Goal: Information Seeking & Learning: Learn about a topic

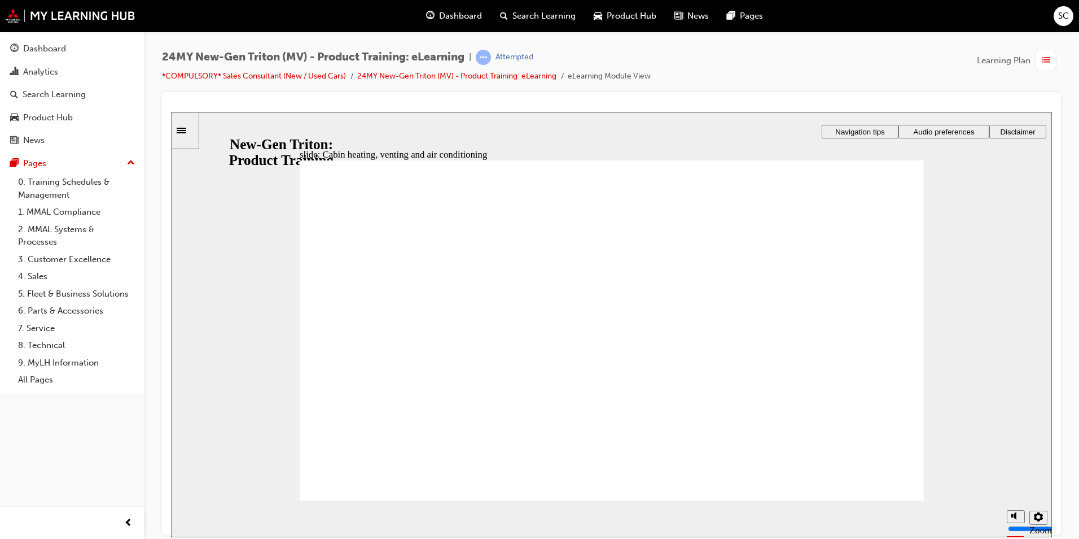
click at [824, 104] on div at bounding box center [611, 106] width 881 height 11
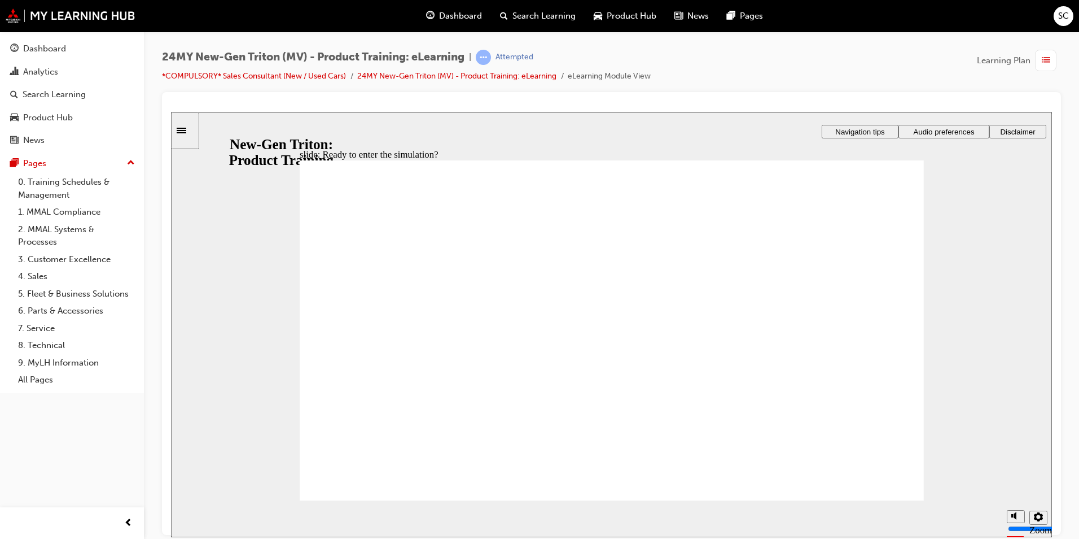
checkbox input "true"
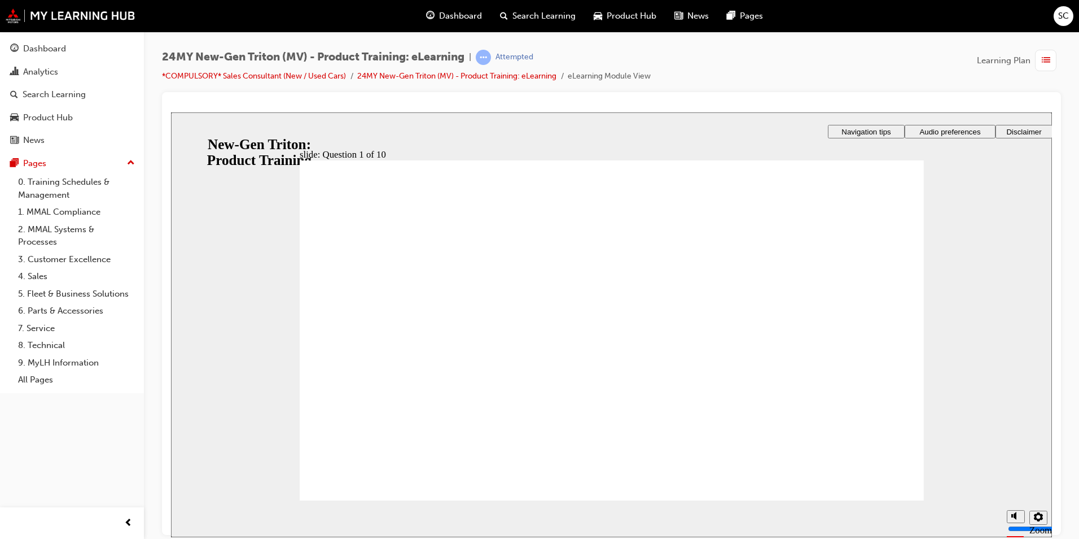
radio input "true"
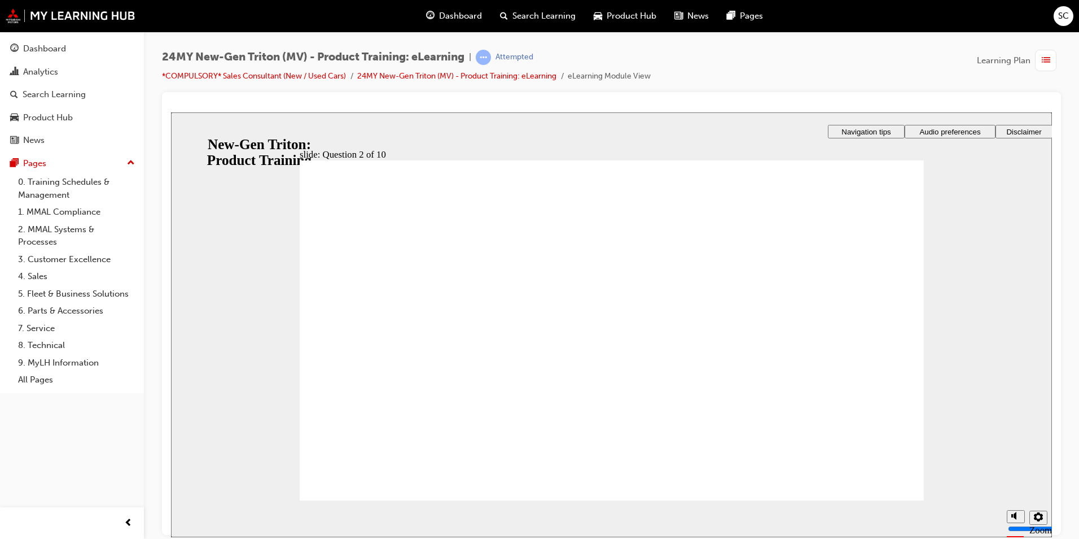
checkbox input "true"
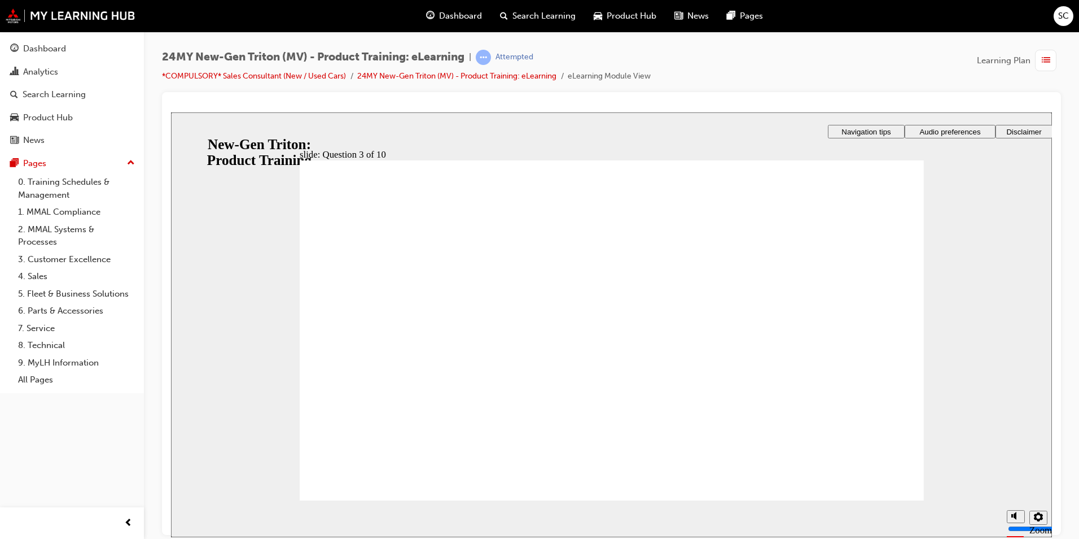
checkbox input "true"
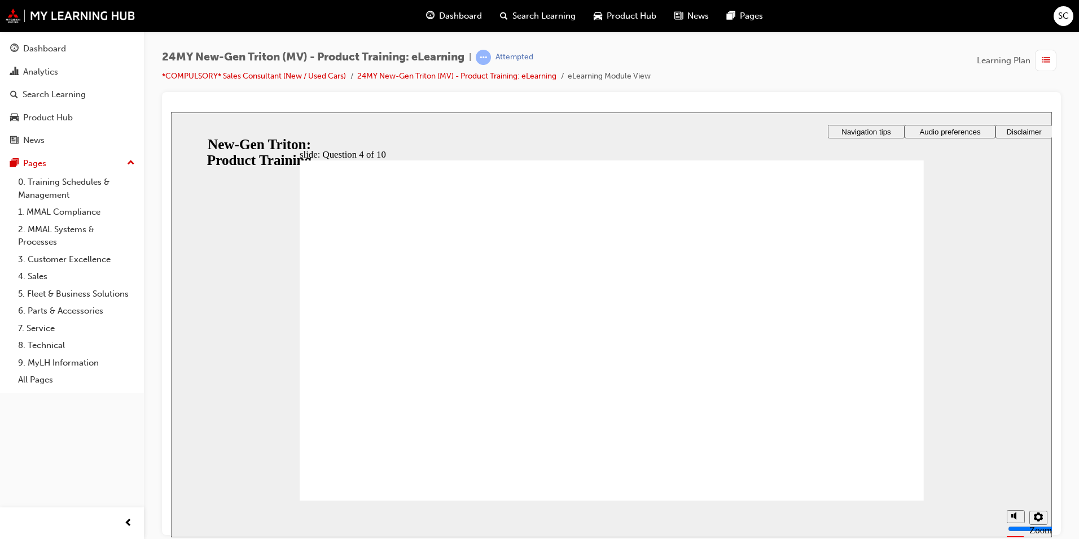
checkbox input "true"
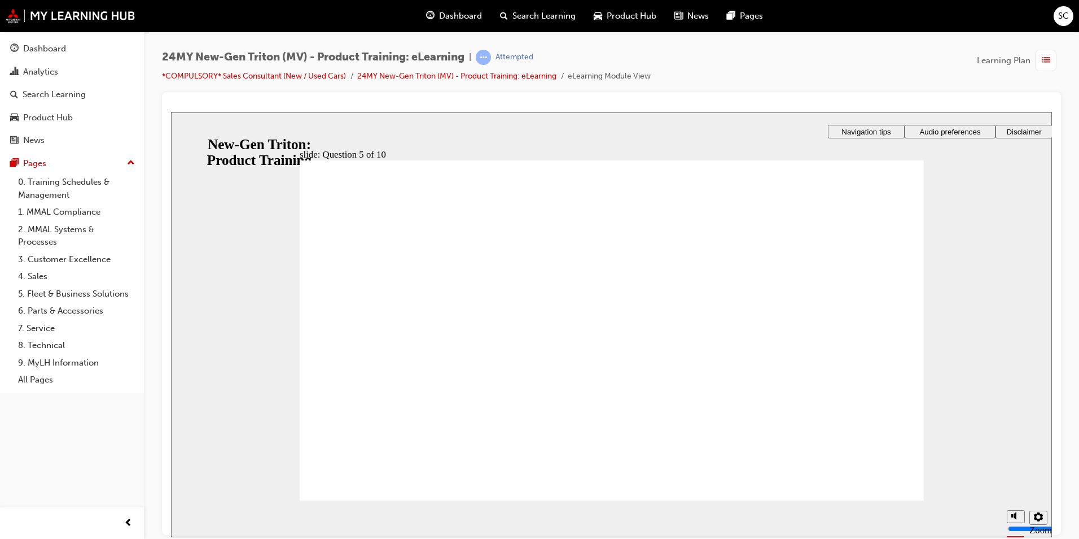
checkbox input "true"
radio input "false"
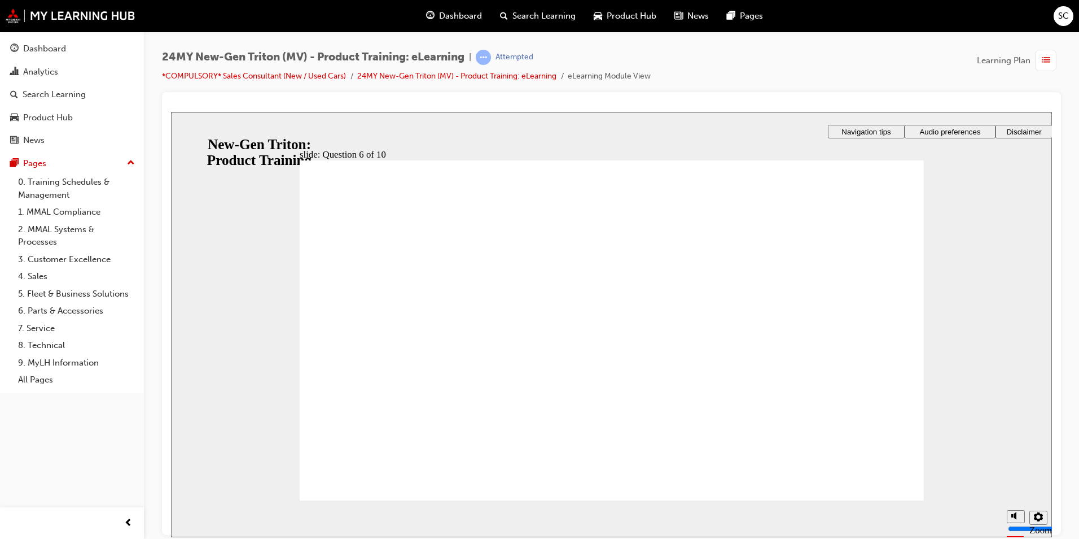
radio input "false"
radio input "true"
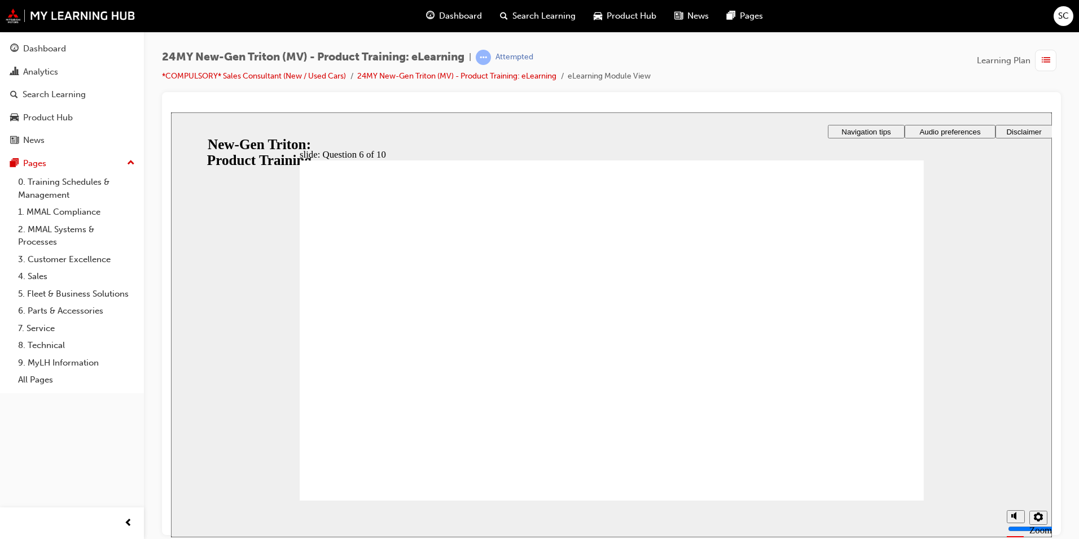
checkbox input "true"
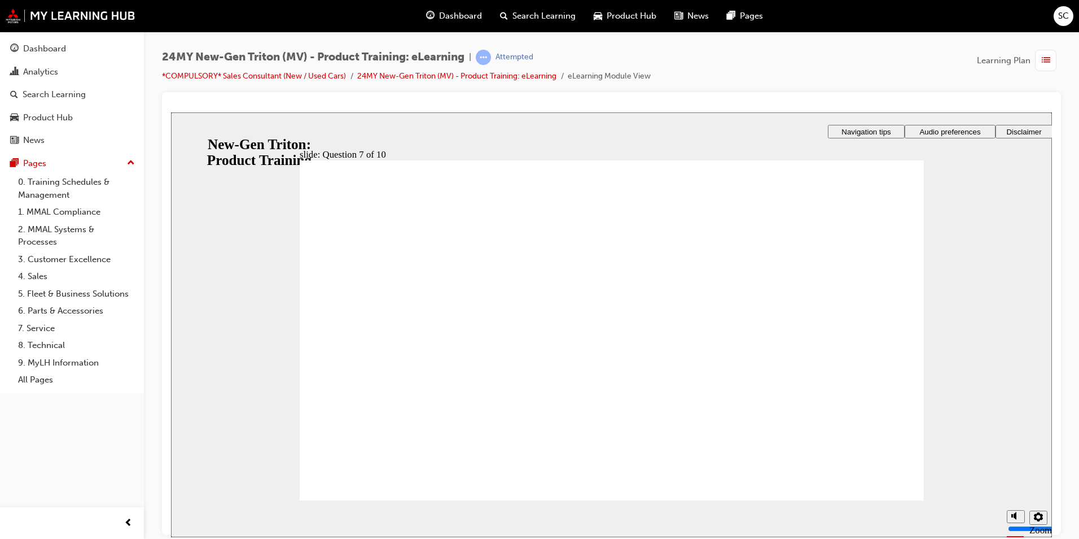
radio input "true"
radio input "false"
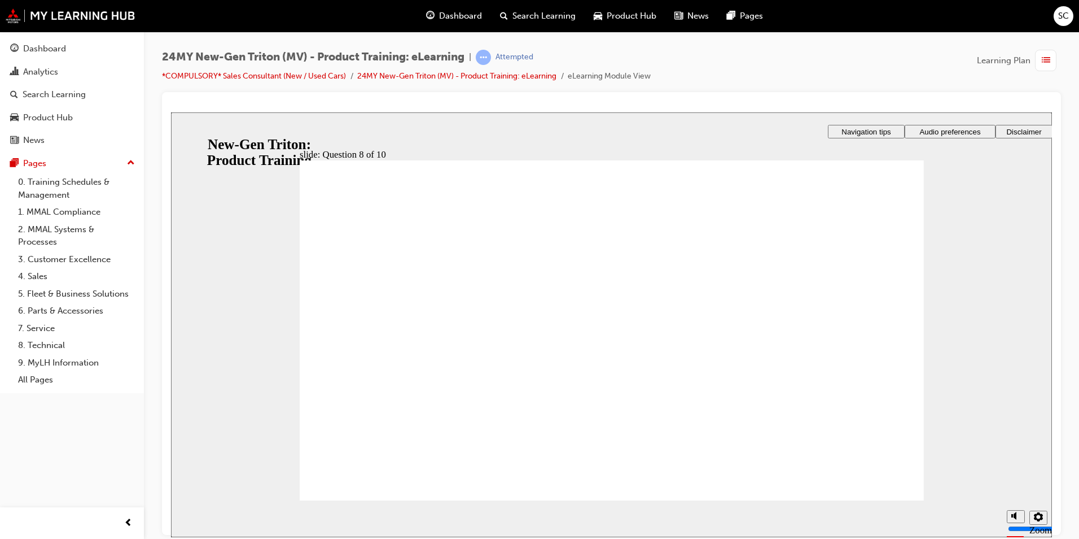
radio input "true"
radio input "false"
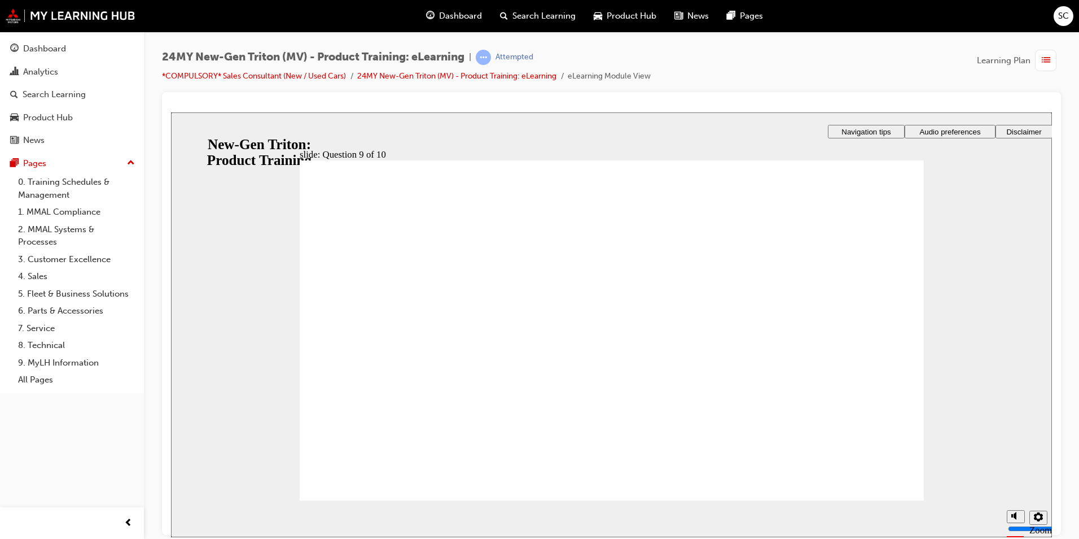
radio input "true"
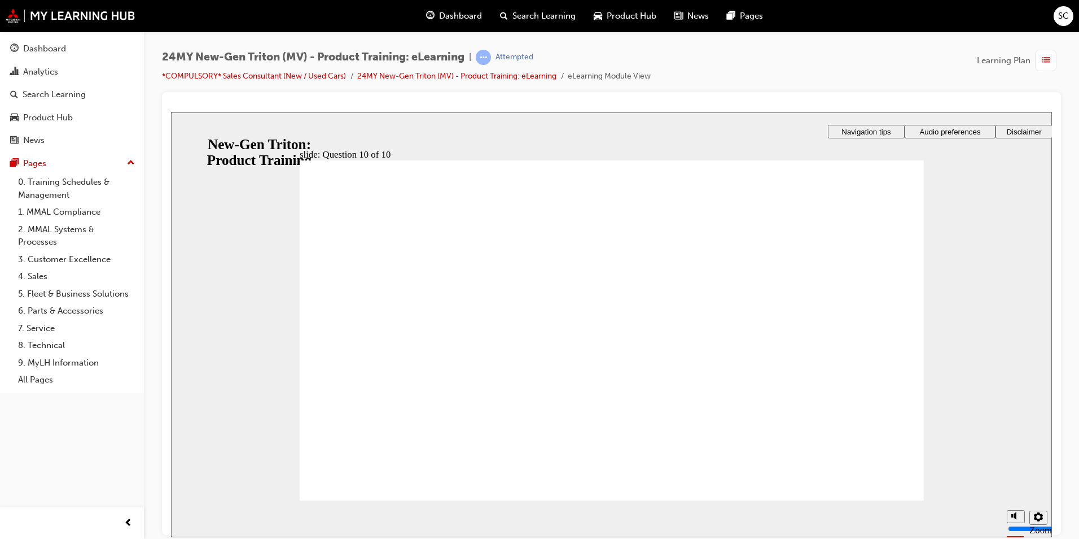
radio input "true"
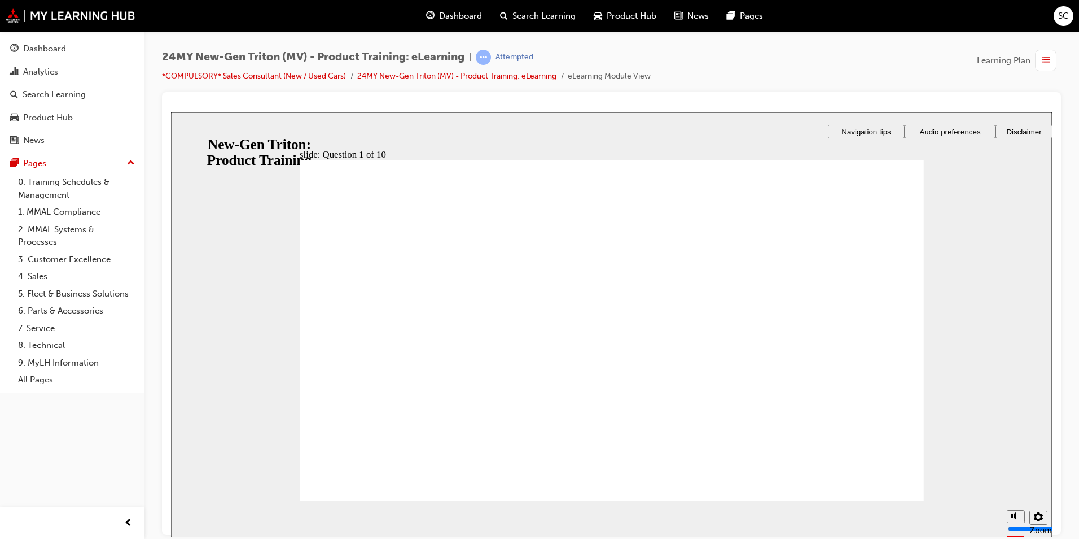
checkbox input "true"
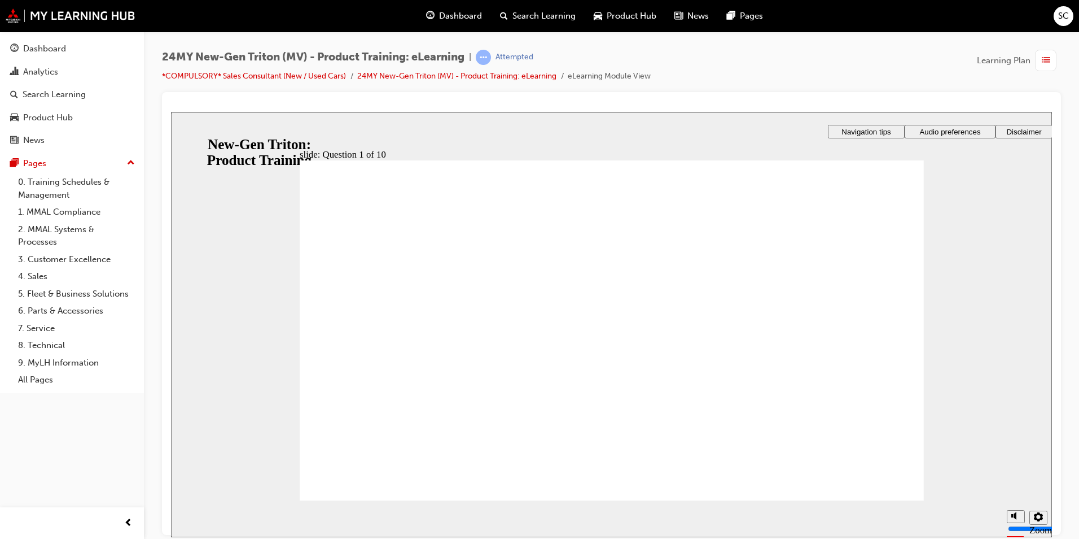
radio input "true"
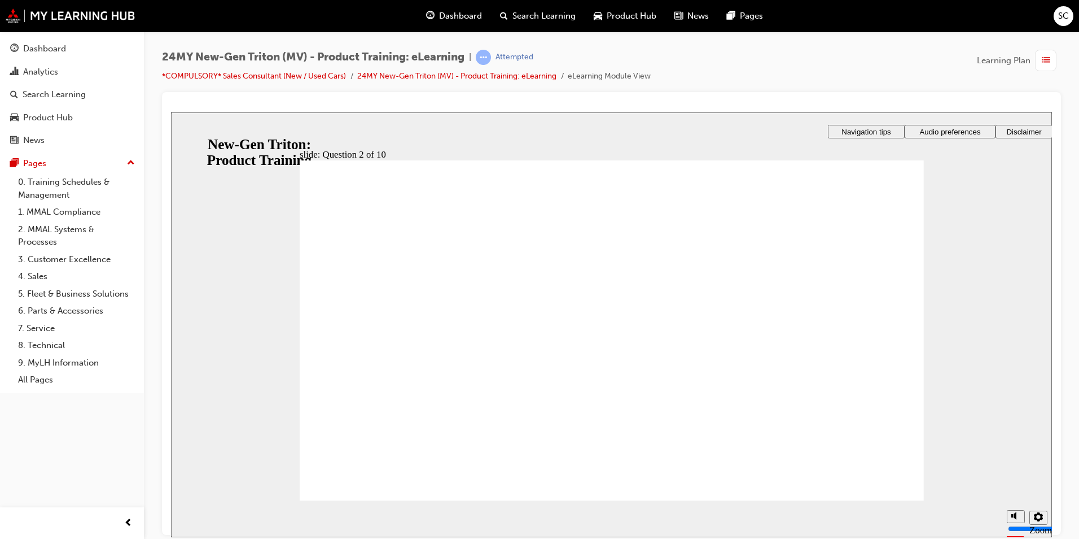
checkbox input "true"
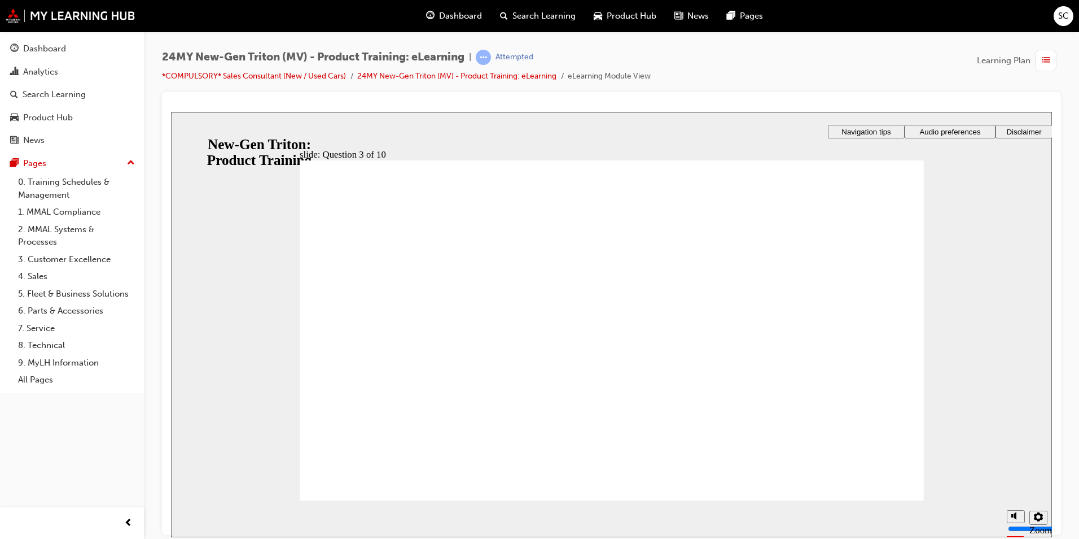
checkbox input "true"
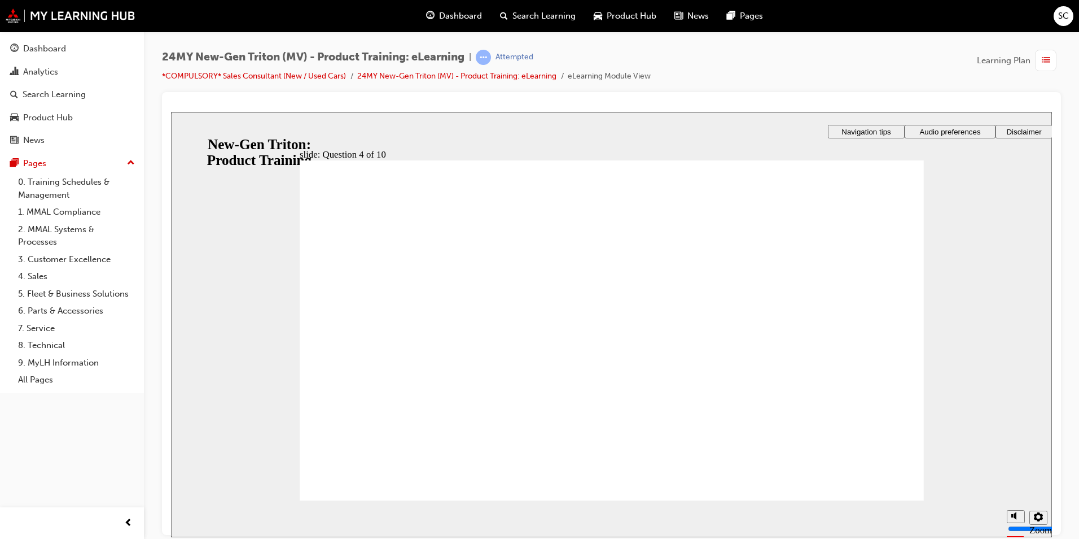
checkbox input "true"
checkbox input "false"
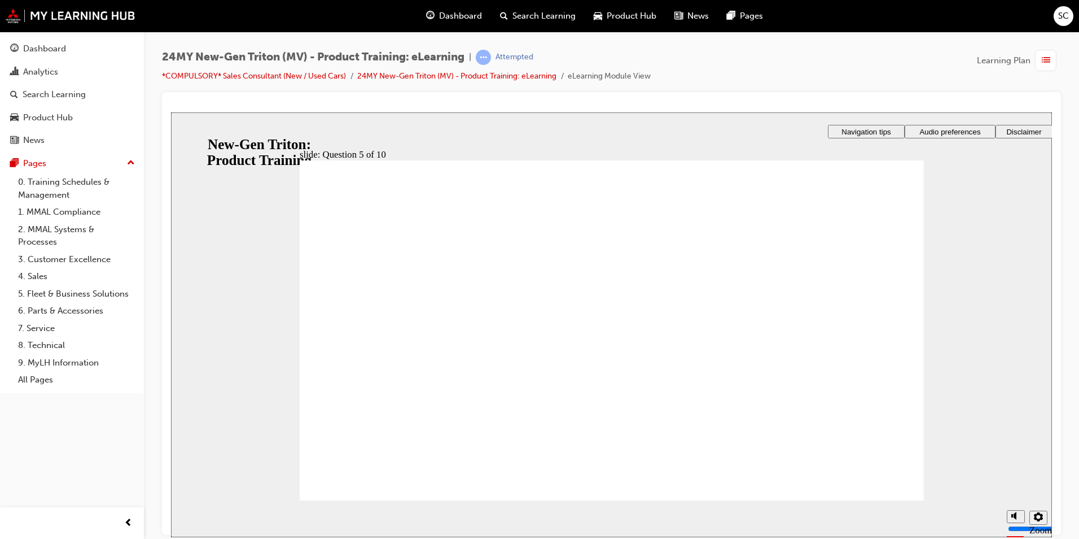
checkbox input "true"
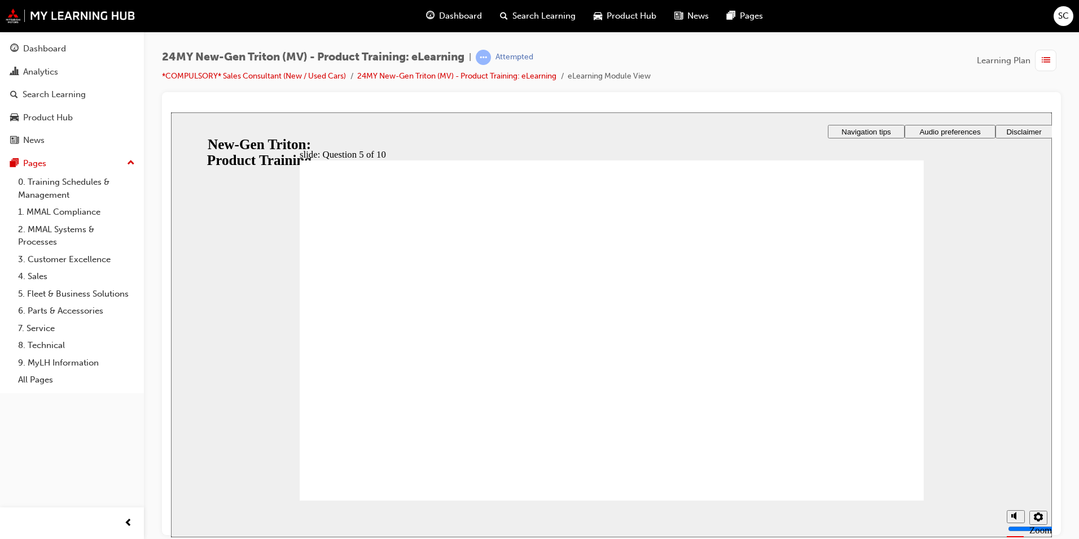
radio input "false"
radio input "true"
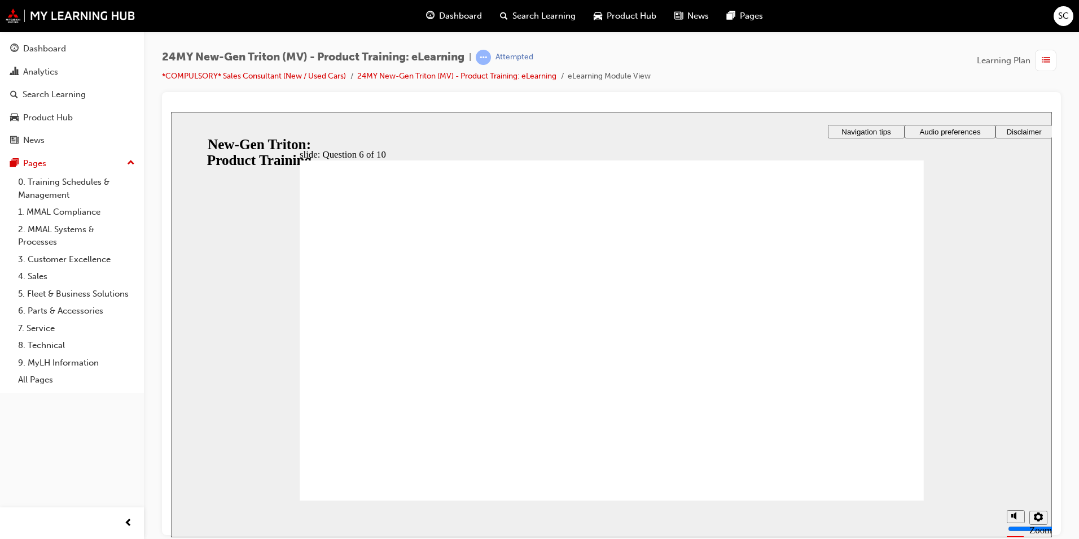
drag, startPoint x: 348, startPoint y: 381, endPoint x: 453, endPoint y: 423, distance: 112.7
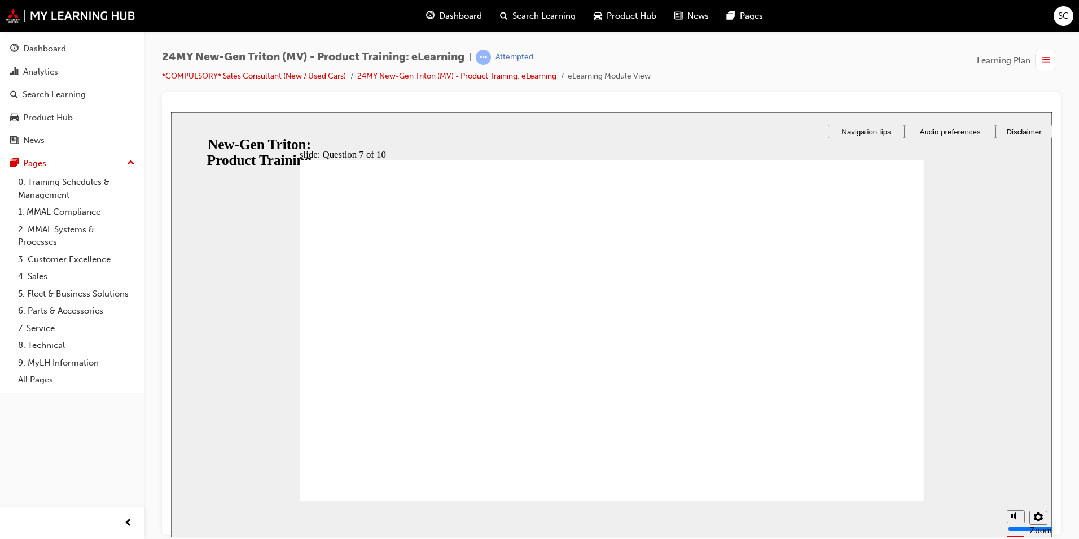
checkbox input "true"
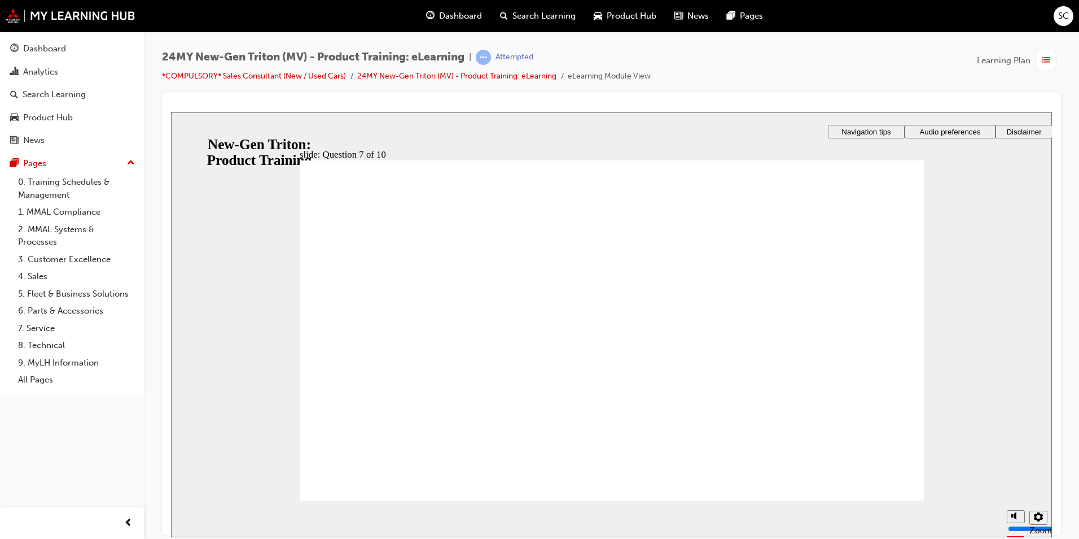
radio input "true"
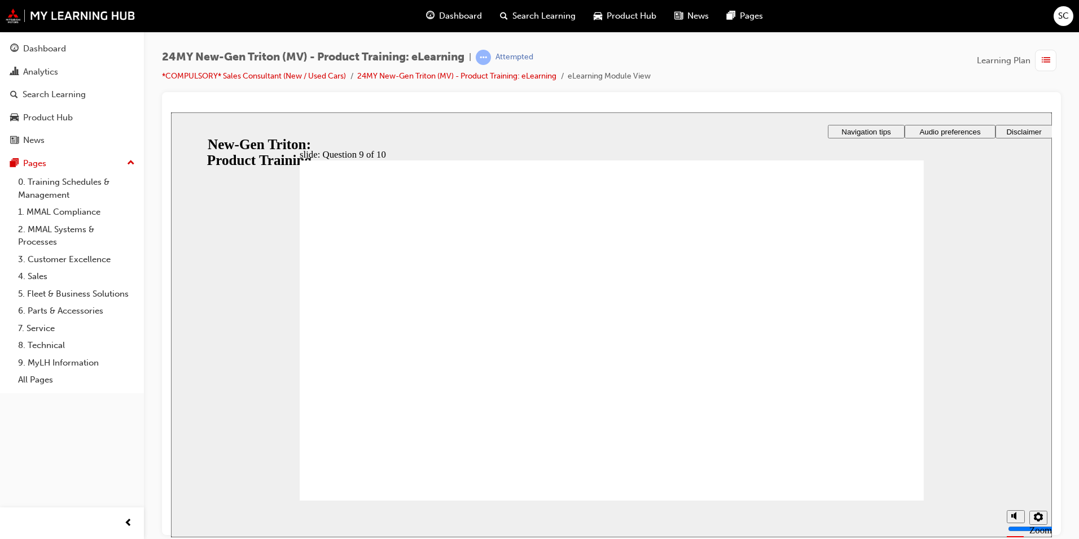
radio input "true"
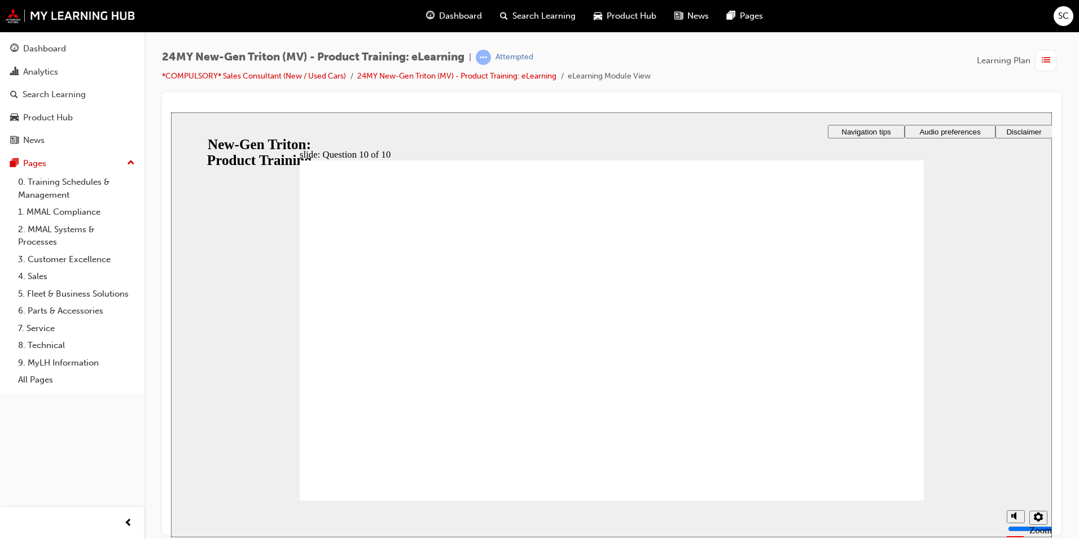
checkbox input "true"
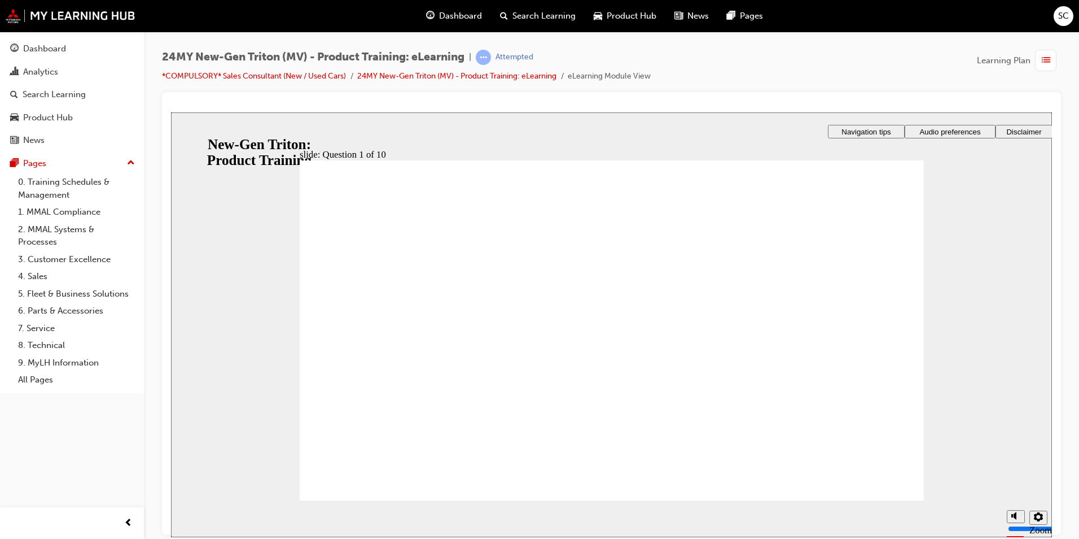
checkbox input "true"
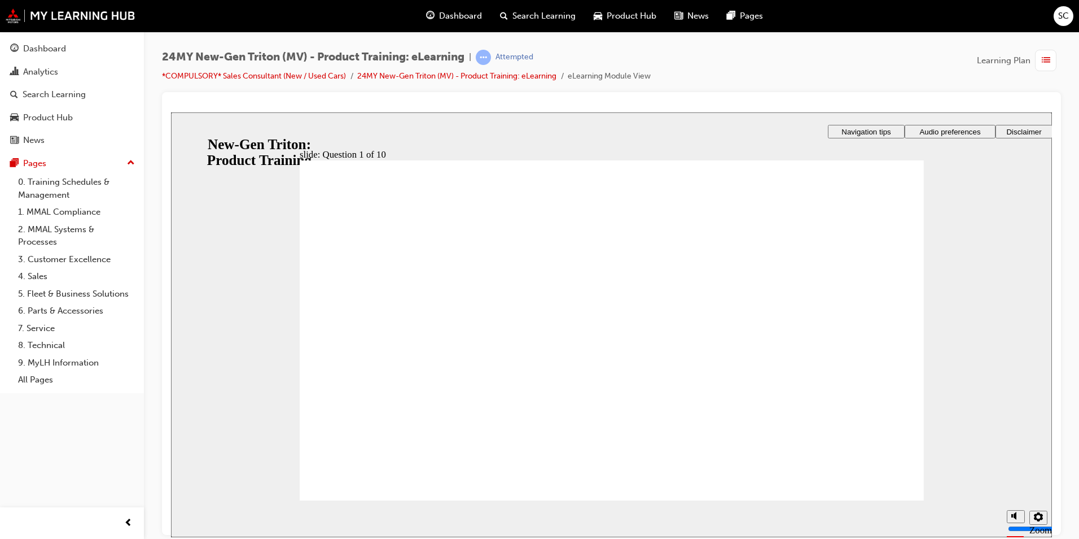
radio input "true"
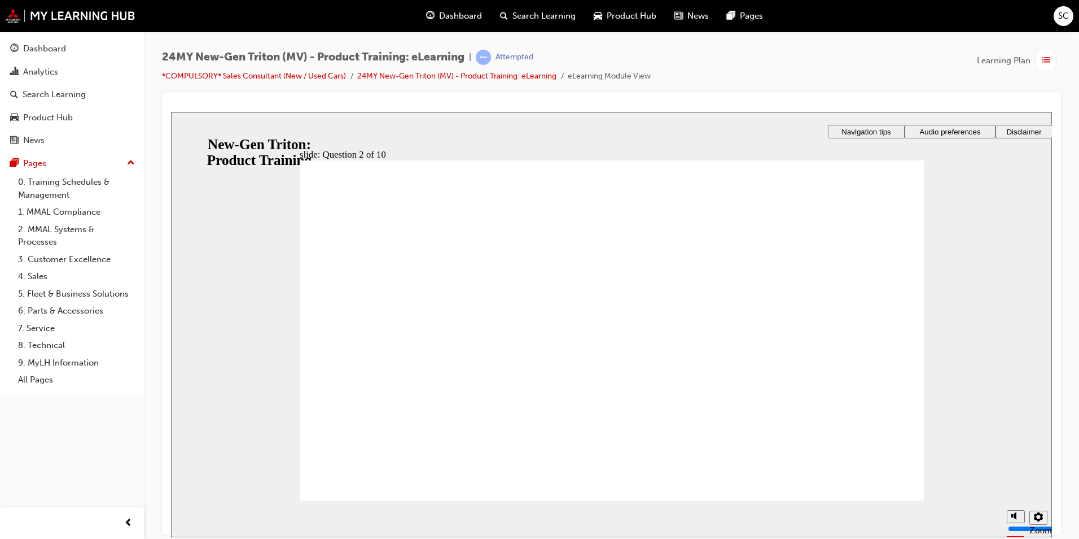
checkbox input "true"
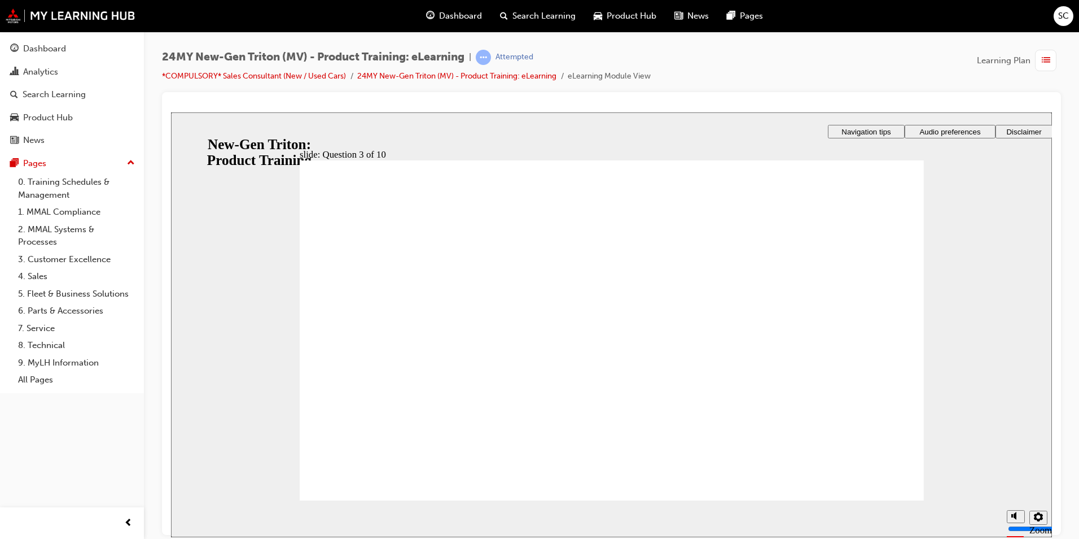
checkbox input "true"
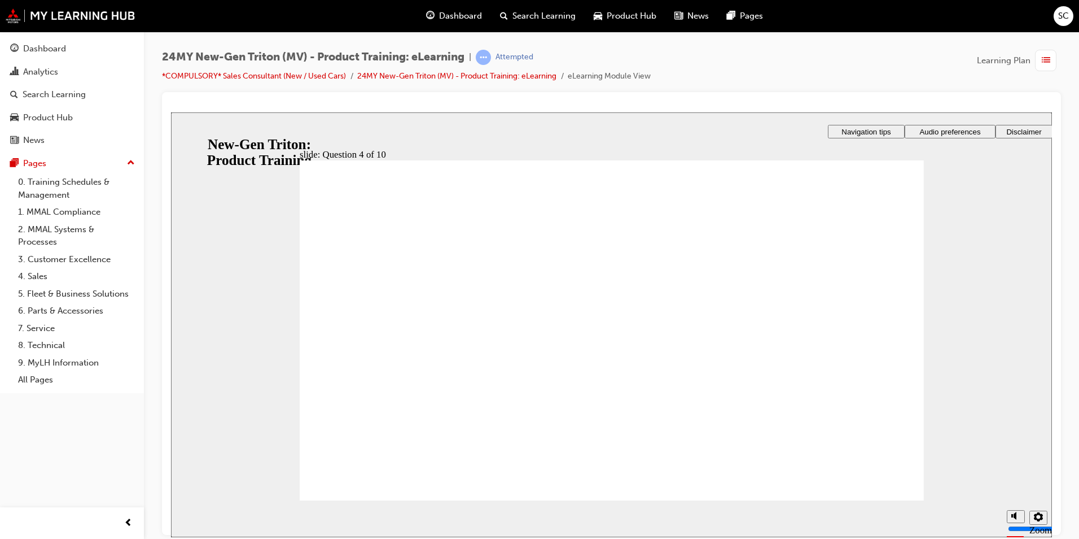
checkbox input "true"
